Goal: Task Accomplishment & Management: Use online tool/utility

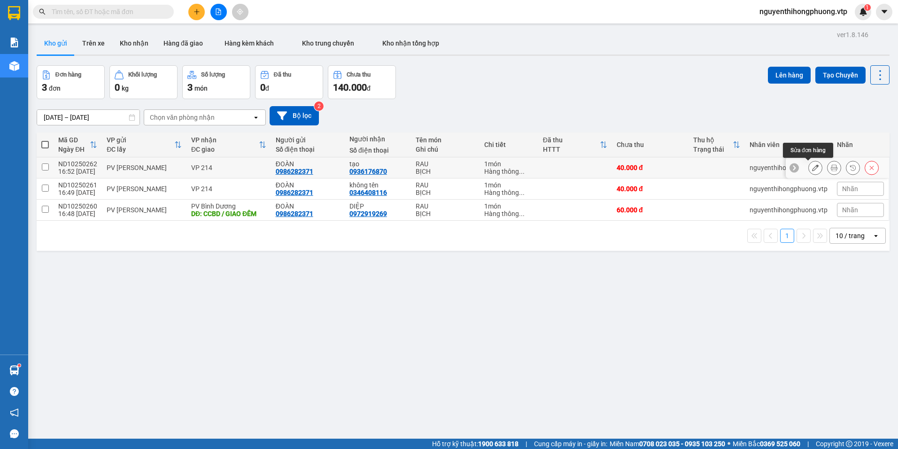
click at [812, 167] on icon at bounding box center [815, 167] width 7 height 7
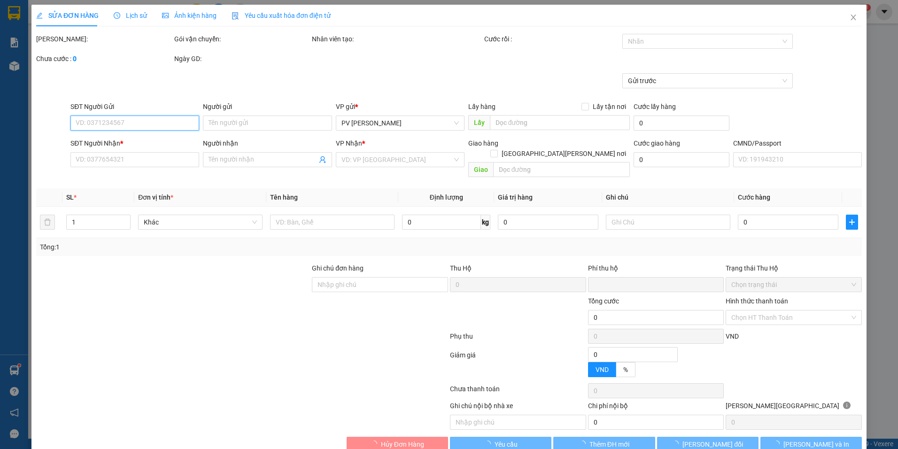
type input "0986282371"
type input "ĐOÀN"
type input "0936176870"
type input "tạo"
type input "0"
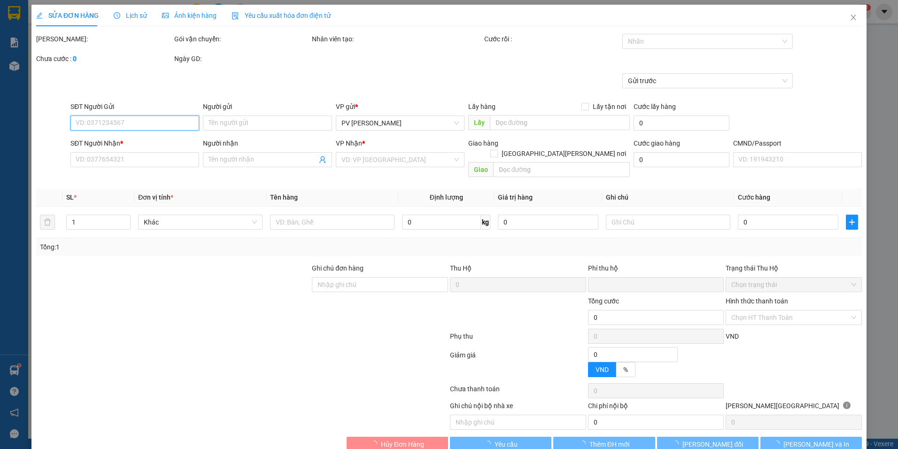
type input "40.000"
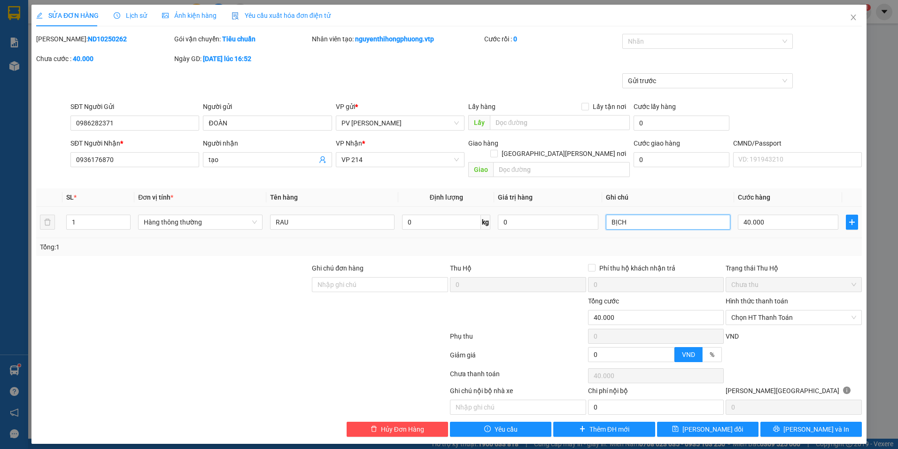
click at [632, 215] on input "BỊCH" at bounding box center [668, 222] width 124 height 15
type input "B"
type input "TG"
click at [806, 424] on span "[PERSON_NAME] và In" at bounding box center [816, 429] width 66 height 10
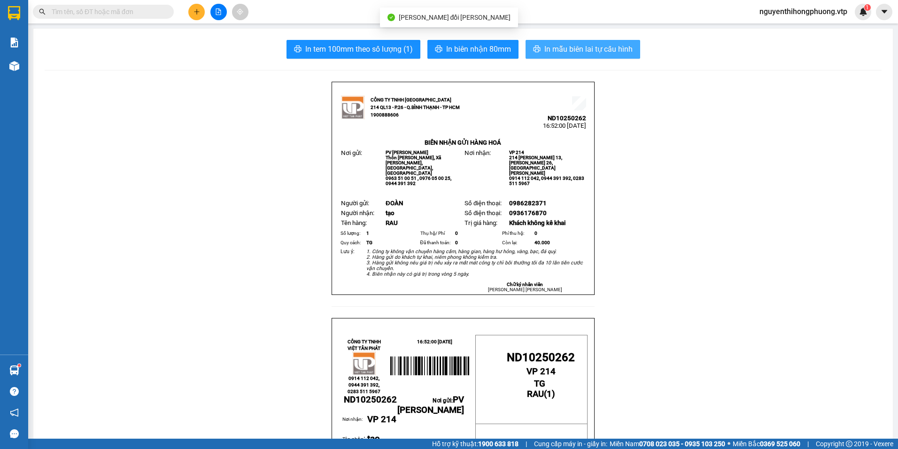
click at [587, 51] on span "In mẫu biên lai tự cấu hình" at bounding box center [588, 49] width 88 height 12
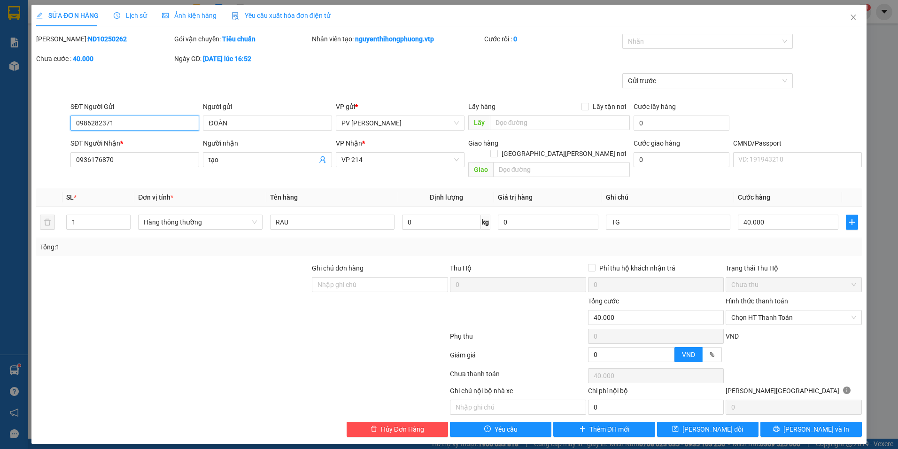
type input "0986282371"
type input "ĐOÀN"
type input "0936176870"
type input "tạo"
type input "0"
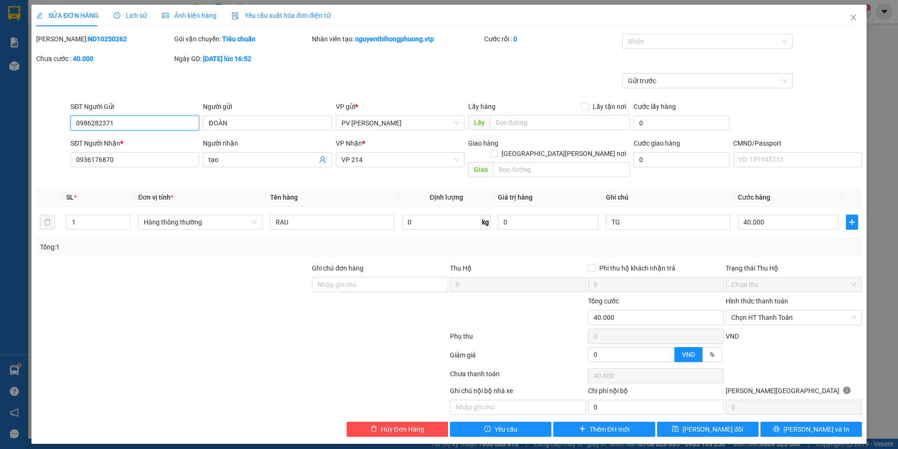
type input "40.000"
click at [852, 18] on icon "close" at bounding box center [853, 18] width 8 height 8
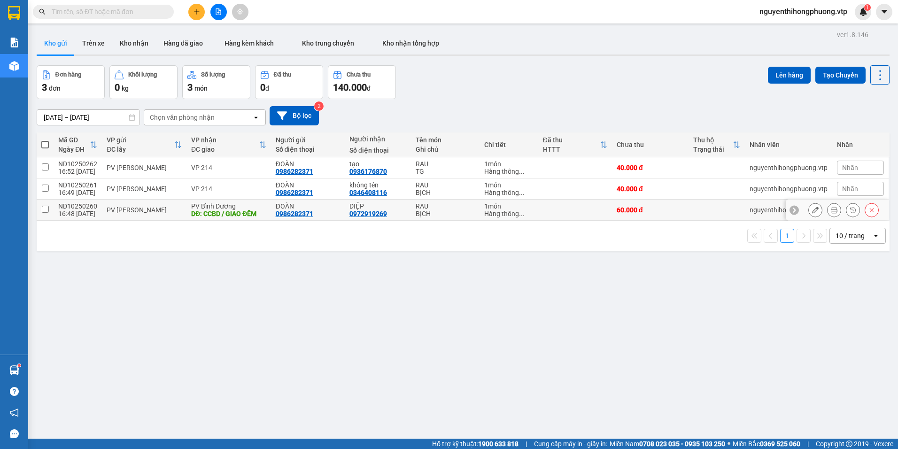
click at [47, 208] on input "checkbox" at bounding box center [45, 209] width 7 height 7
checkbox input "true"
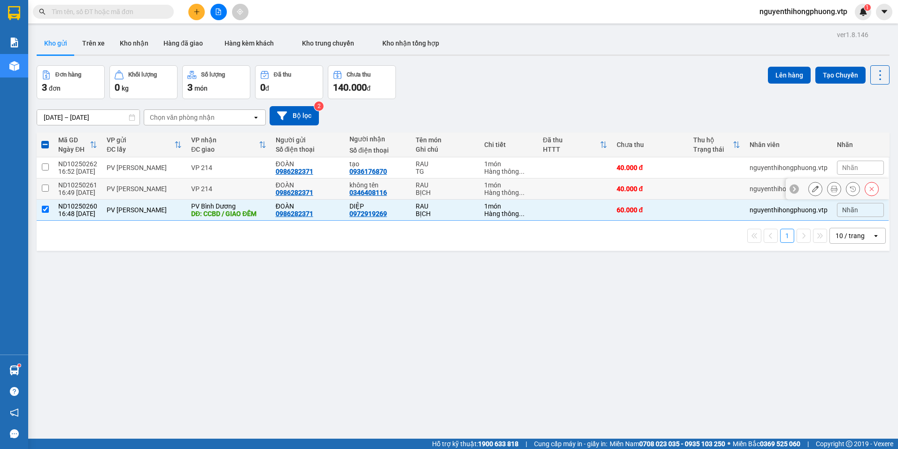
click at [46, 192] on td at bounding box center [45, 188] width 17 height 21
checkbox input "true"
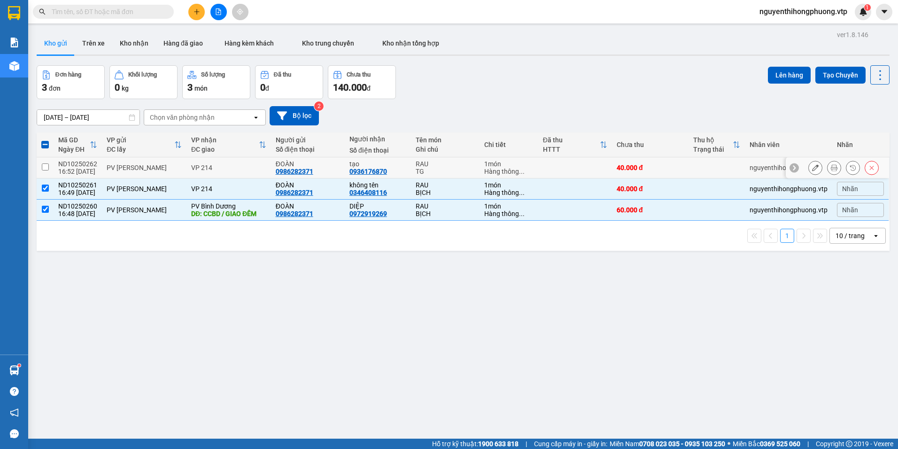
click at [46, 165] on input "checkbox" at bounding box center [45, 166] width 7 height 7
checkbox input "true"
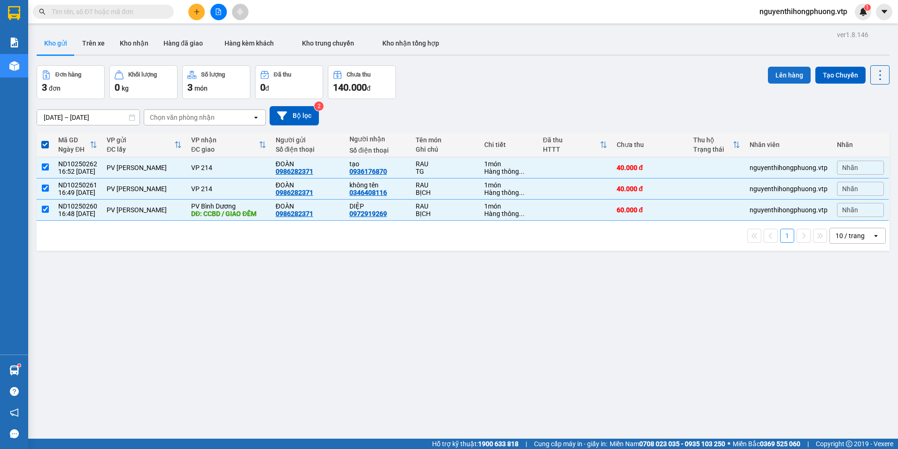
click at [792, 77] on button "Lên hàng" at bounding box center [789, 75] width 43 height 17
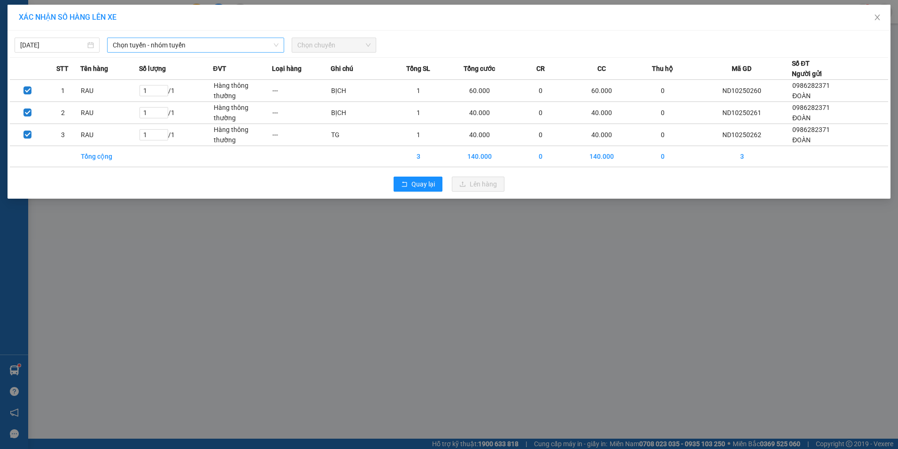
click at [217, 47] on span "Chọn tuyến - nhóm tuyến" at bounding box center [196, 45] width 166 height 14
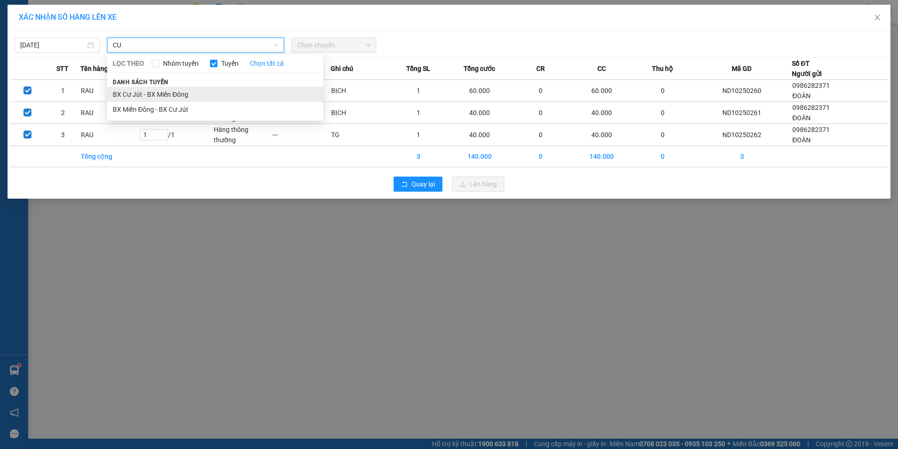
type input "CU"
click at [173, 99] on li "BX Cư Jút - BX Miền Đông" at bounding box center [215, 94] width 216 height 15
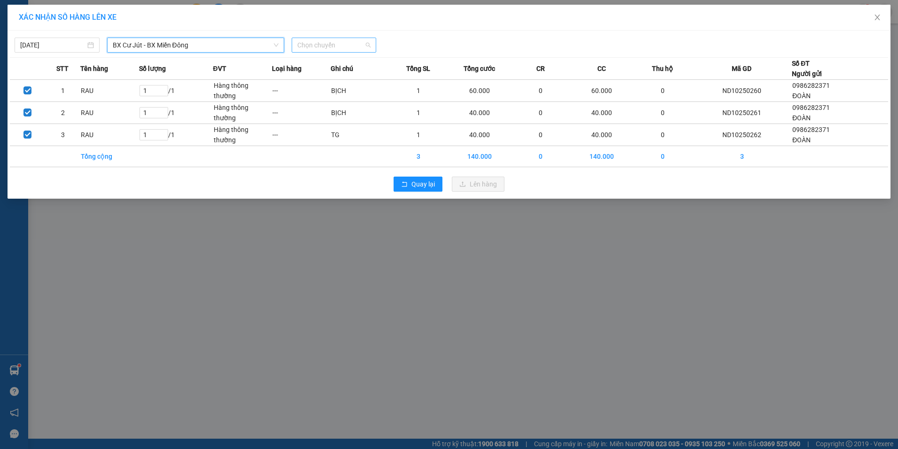
click at [360, 48] on span "Chọn chuyến" at bounding box center [334, 45] width 74 height 14
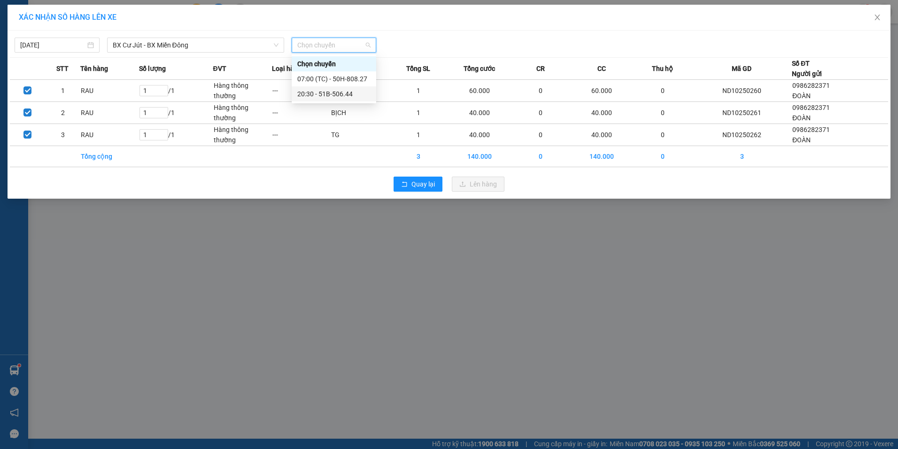
click at [324, 95] on div "20:30 - 51B-506.44" at bounding box center [333, 94] width 73 height 10
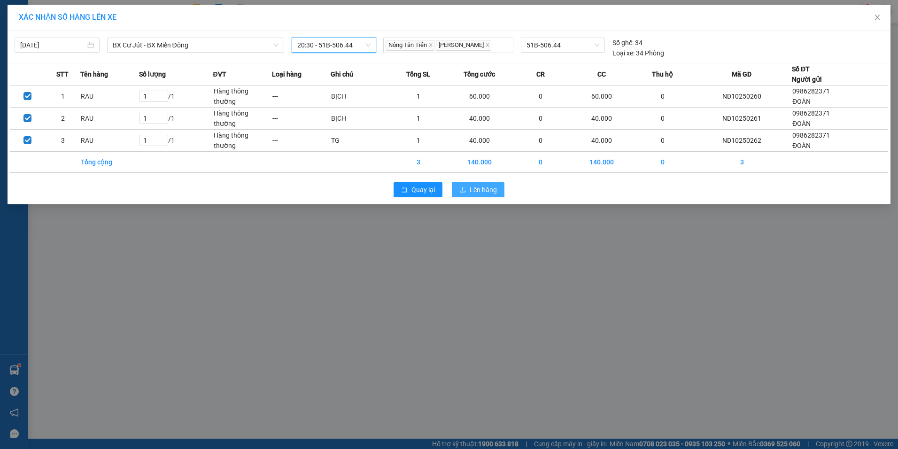
click at [482, 193] on span "Lên hàng" at bounding box center [483, 190] width 27 height 10
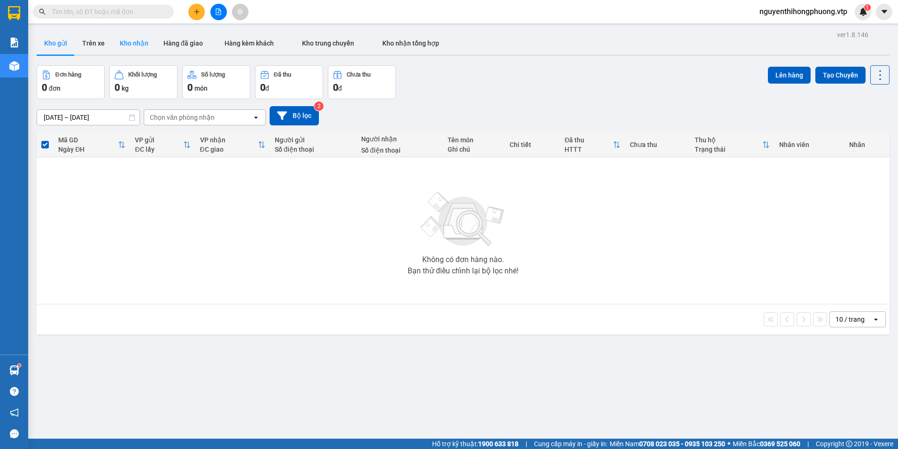
click at [131, 40] on button "Kho nhận" at bounding box center [134, 43] width 44 height 23
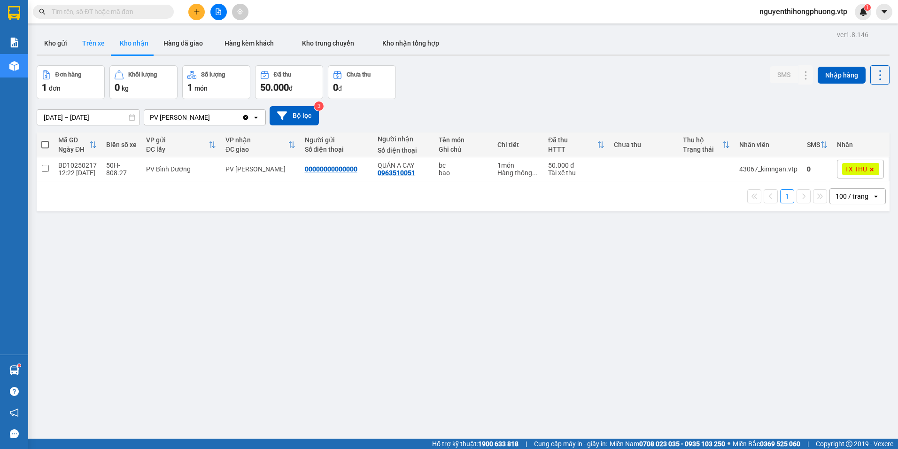
click at [101, 46] on button "Trên xe" at bounding box center [94, 43] width 38 height 23
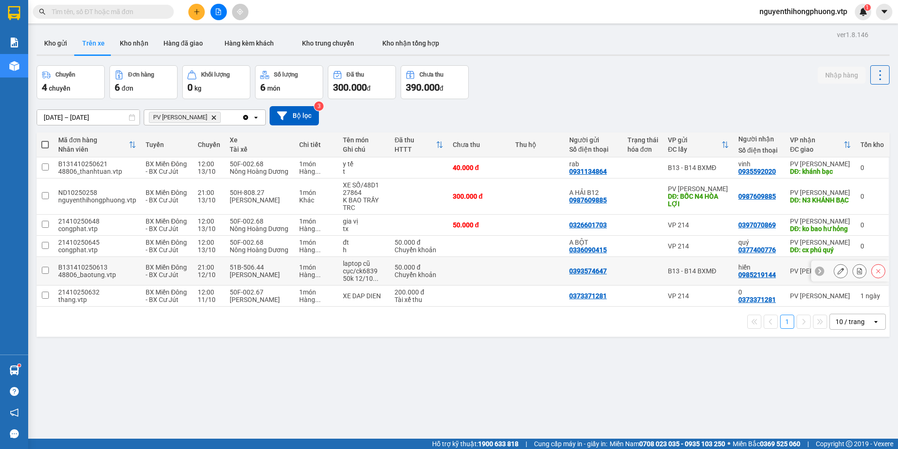
click at [607, 282] on td "0393574647" at bounding box center [593, 271] width 58 height 29
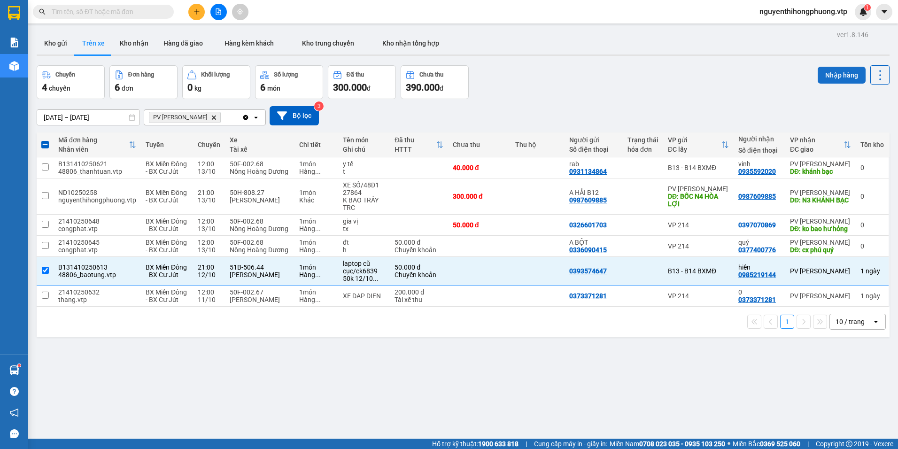
click at [836, 74] on button "Nhập hàng" at bounding box center [841, 75] width 48 height 17
checkbox input "false"
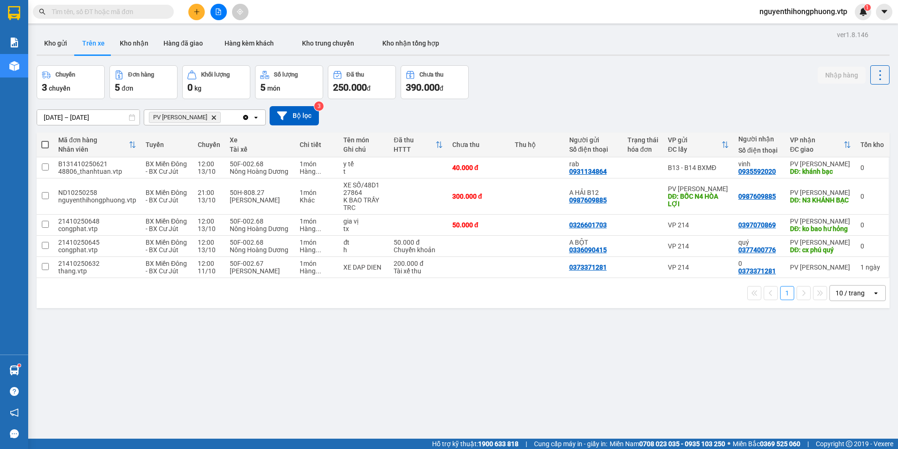
click at [872, 297] on icon "open" at bounding box center [876, 293] width 8 height 8
click at [839, 406] on span "100 / trang" at bounding box center [847, 404] width 34 height 9
click at [129, 38] on button "Kho nhận" at bounding box center [134, 43] width 44 height 23
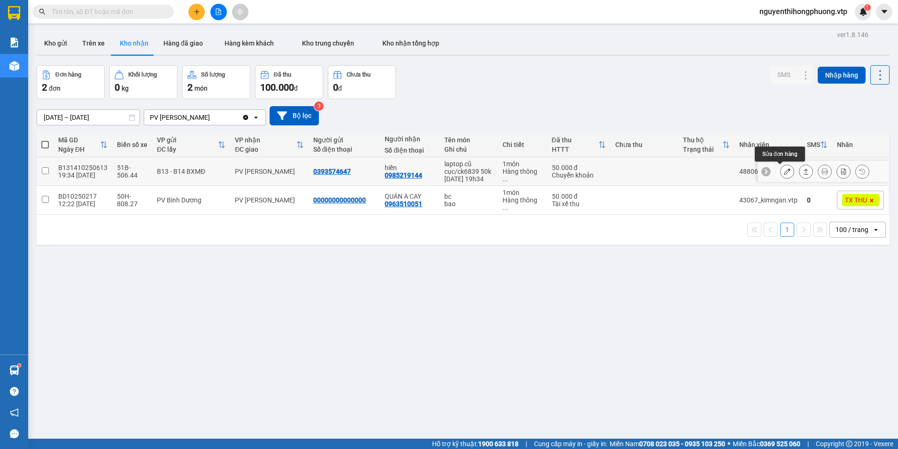
click at [780, 169] on button at bounding box center [786, 171] width 13 height 16
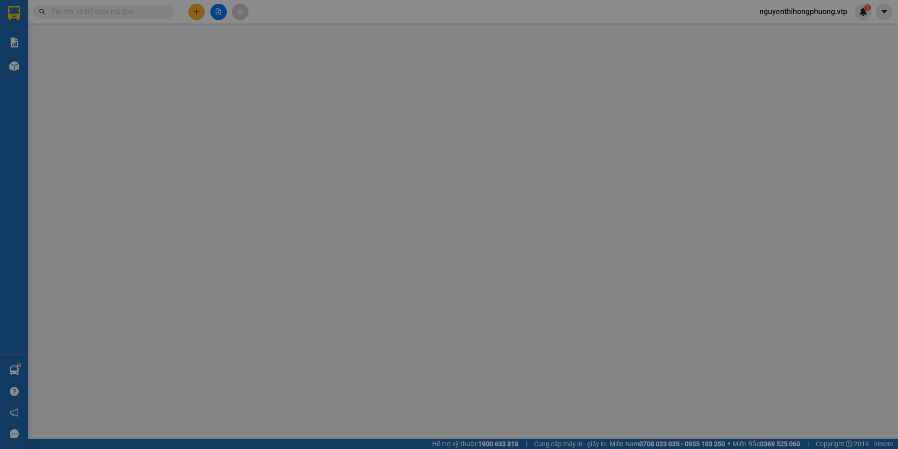
type input "0393574647"
type input "0985219144"
type input "hiền"
type input "0"
type input "50.000"
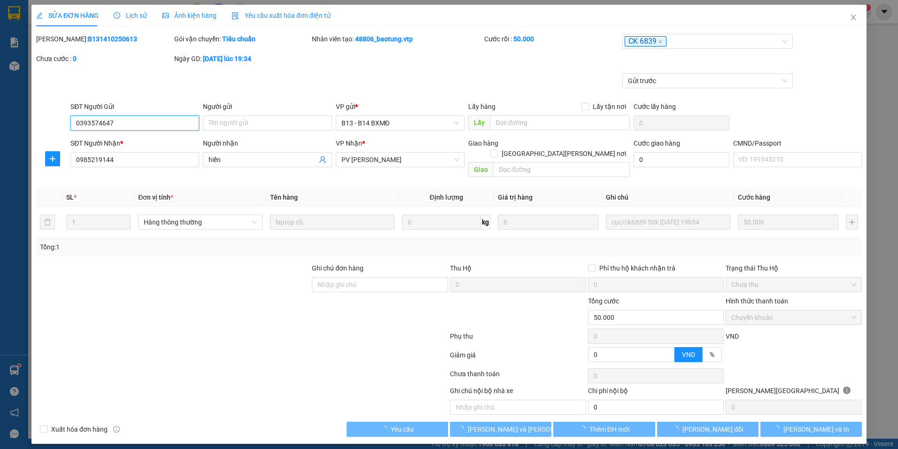
type input "2.500"
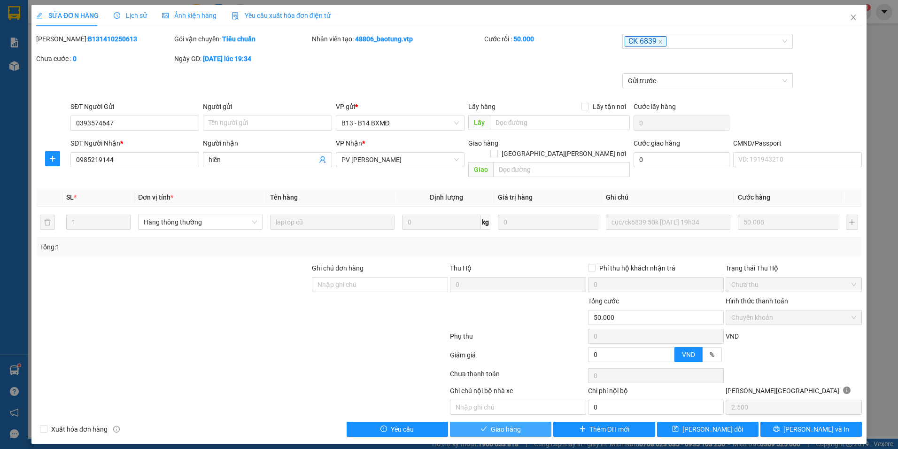
click at [502, 424] on span "Giao hàng" at bounding box center [506, 429] width 30 height 10
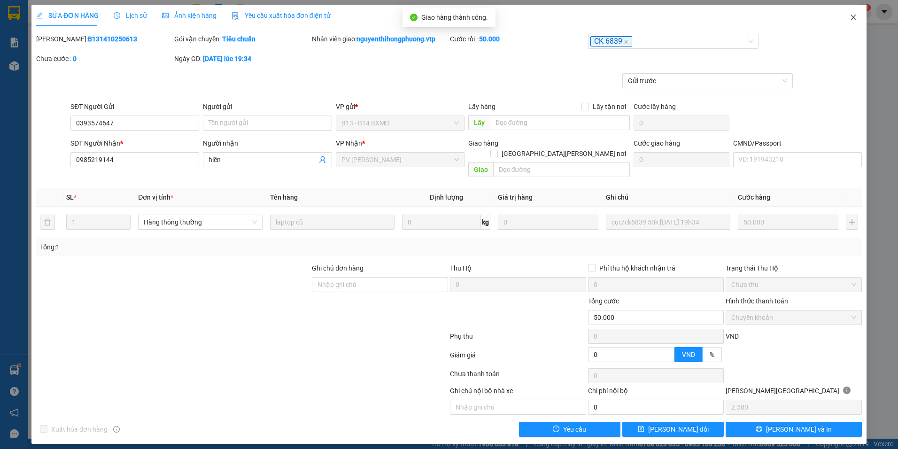
click at [853, 16] on icon "close" at bounding box center [853, 18] width 8 height 8
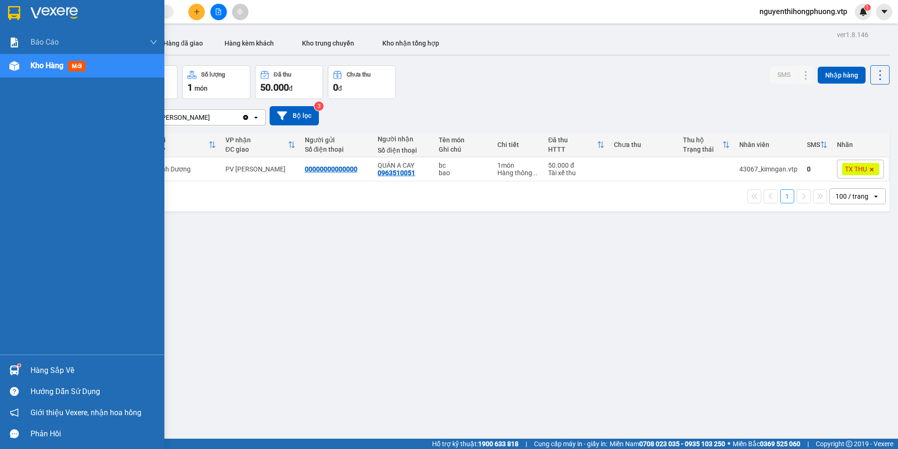
click at [15, 9] on img at bounding box center [14, 13] width 12 height 14
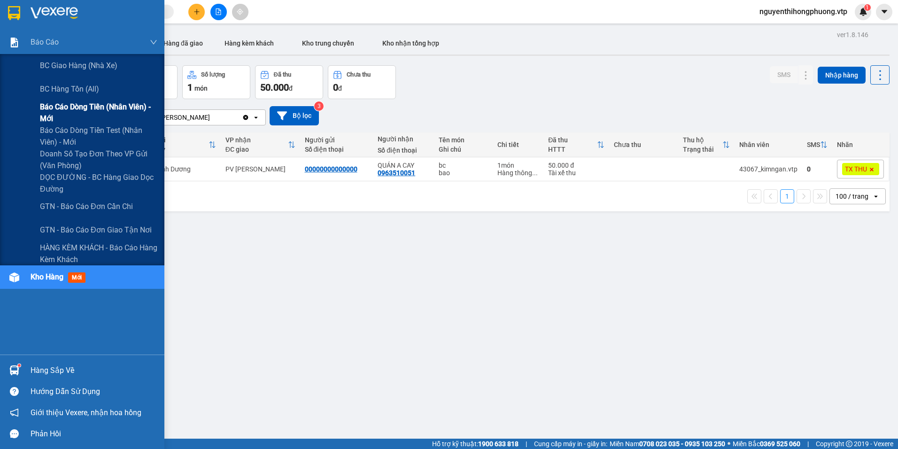
click at [65, 112] on span "Báo cáo dòng tiền (nhân viên) - mới" at bounding box center [98, 112] width 117 height 23
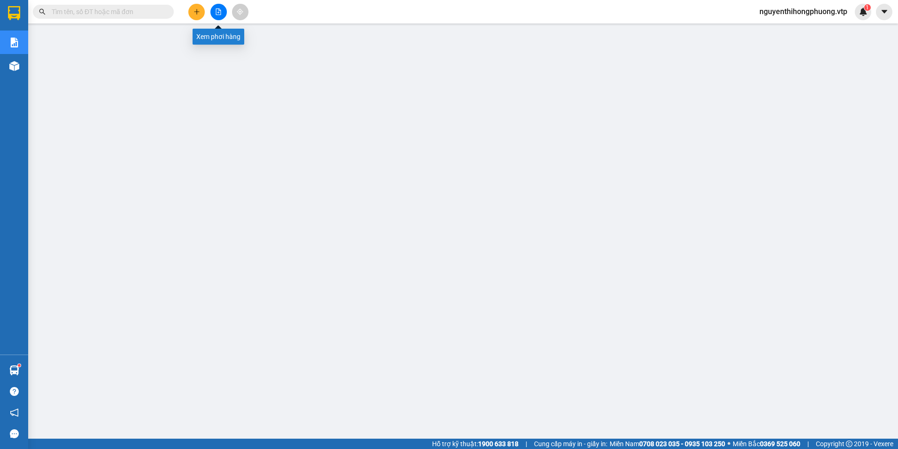
click at [219, 9] on icon "file-add" at bounding box center [218, 11] width 5 height 7
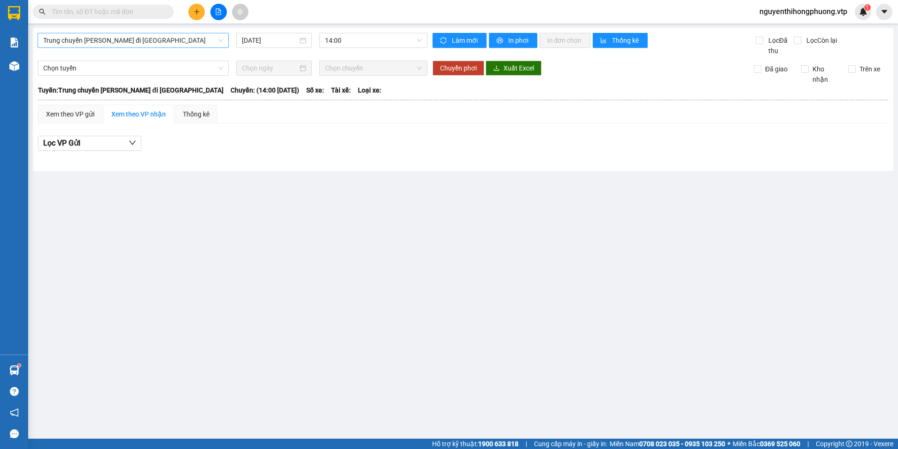
click at [187, 38] on span "Trung chuyển [PERSON_NAME] đi [GEOGRAPHIC_DATA]" at bounding box center [133, 40] width 180 height 14
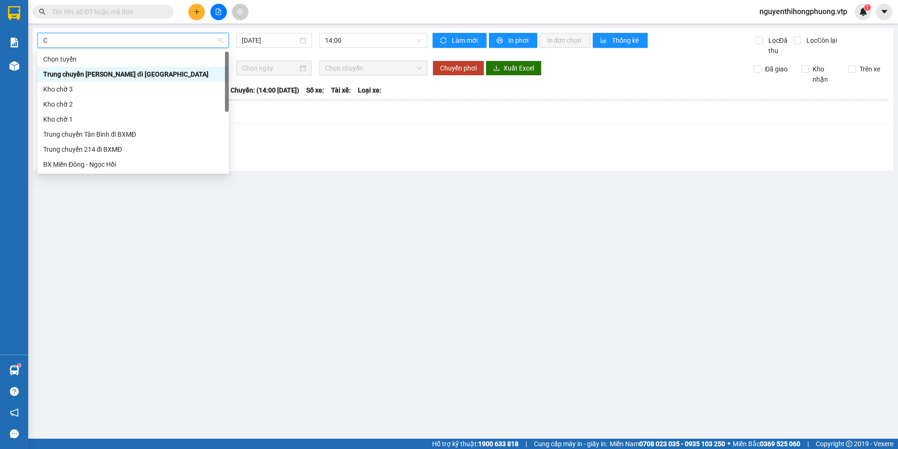
type input "CU"
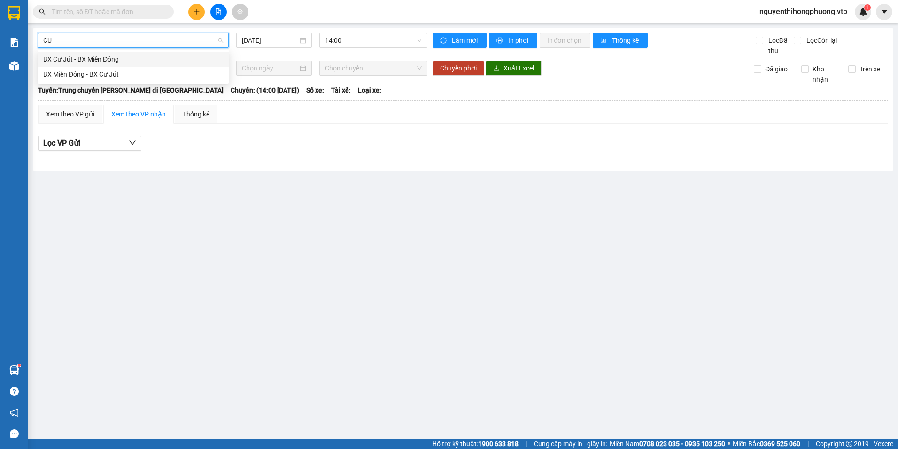
click at [55, 59] on div "BX Cư Jút - BX Miền Đông" at bounding box center [133, 59] width 180 height 10
type input "[DATE]"
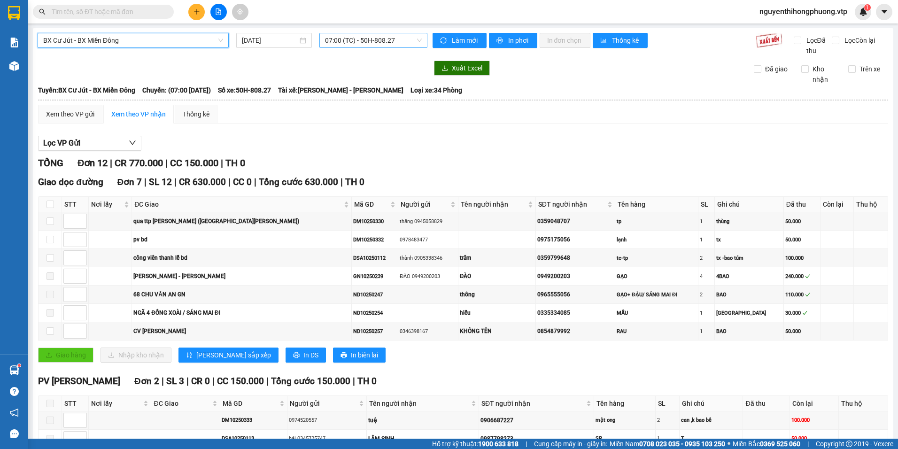
click at [405, 38] on span "07:00 (TC) - 50H-808.27" at bounding box center [373, 40] width 97 height 14
click at [363, 89] on div "20:30 - 51B-506.44" at bounding box center [359, 89] width 73 height 10
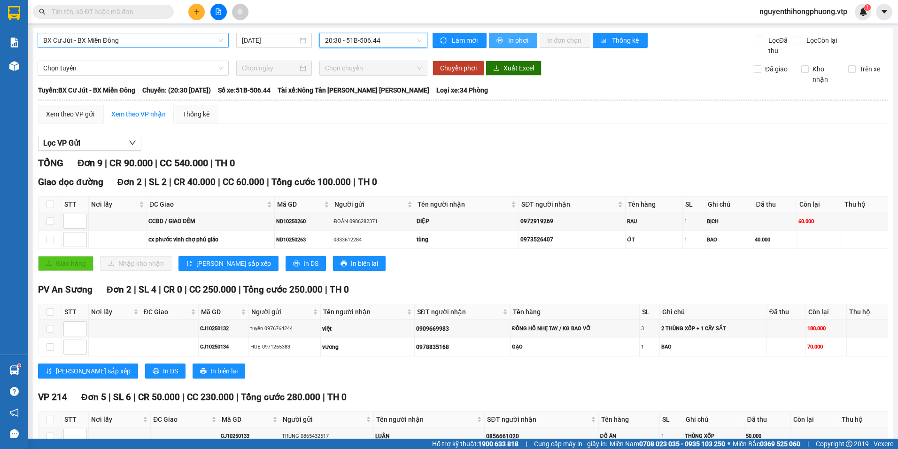
click at [509, 40] on span "In phơi" at bounding box center [519, 40] width 22 height 10
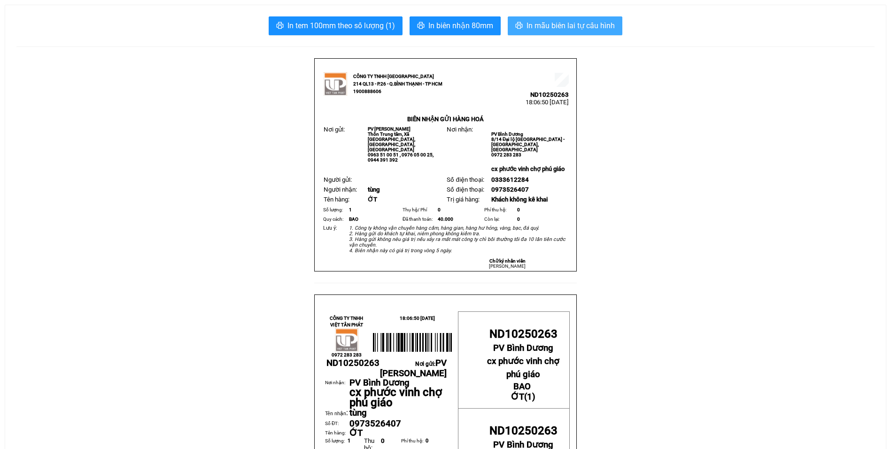
click at [584, 24] on span "In mẫu biên lai tự cấu hình" at bounding box center [570, 26] width 88 height 12
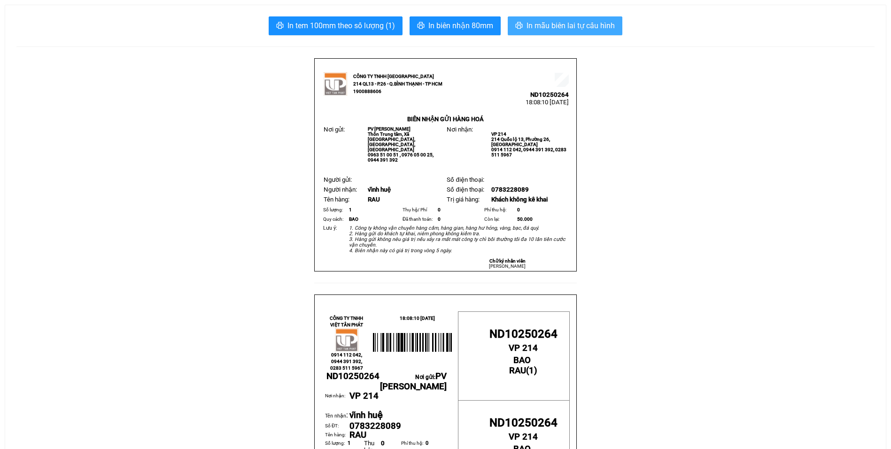
click at [556, 29] on span "In mẫu biên lai tự cấu hình" at bounding box center [570, 26] width 88 height 12
